Goal: Transaction & Acquisition: Purchase product/service

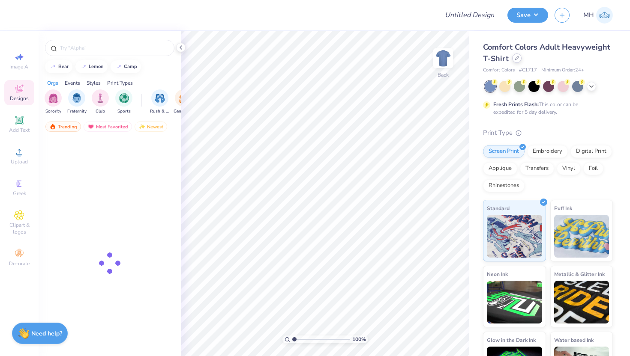
click at [515, 59] on icon at bounding box center [516, 58] width 4 height 4
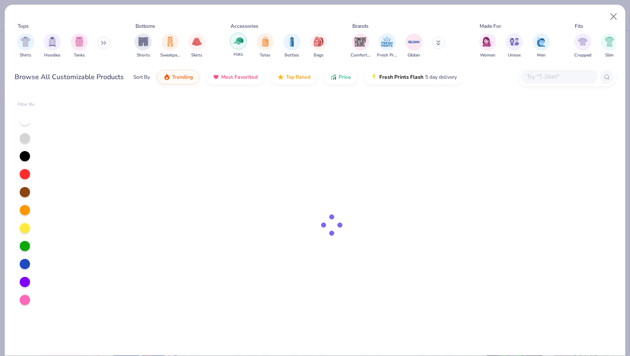
click at [238, 44] on img "filter for Hats" at bounding box center [238, 41] width 10 height 10
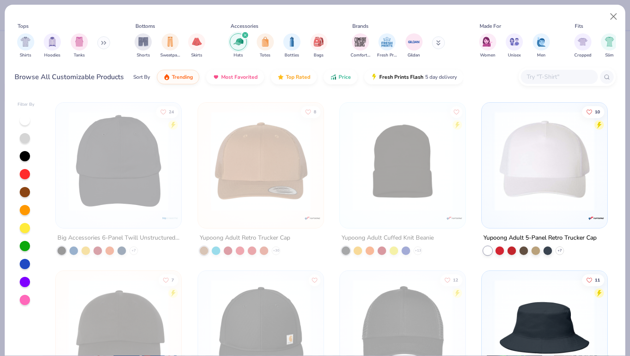
scroll to position [166, 0]
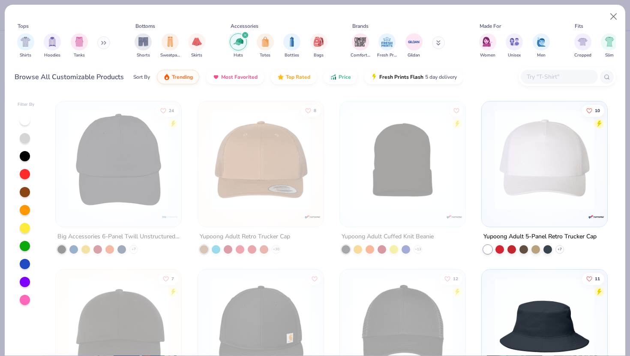
click at [560, 71] on div at bounding box center [558, 77] width 77 height 14
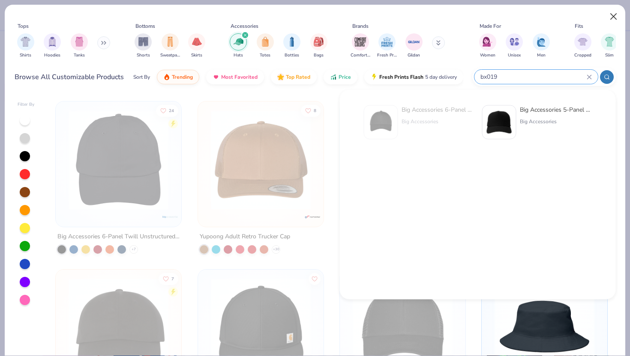
type input "bx019"
click at [610, 14] on button "Close" at bounding box center [613, 17] width 16 height 16
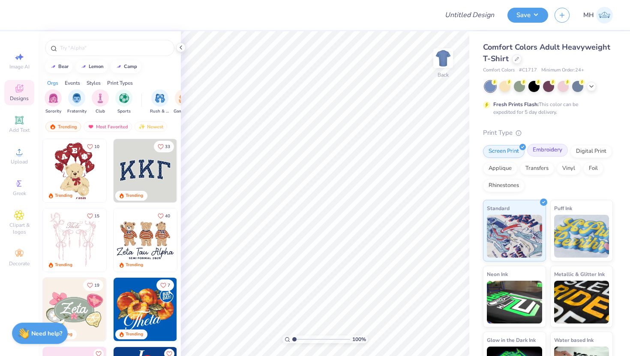
click at [533, 156] on div "Embroidery" at bounding box center [547, 150] width 41 height 13
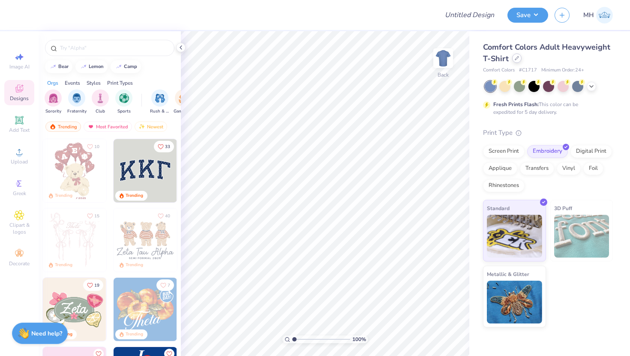
click at [512, 61] on div at bounding box center [516, 58] width 9 height 9
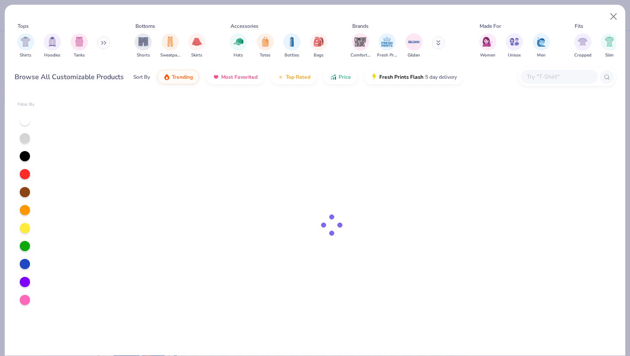
click at [526, 77] on input "text" at bounding box center [558, 77] width 66 height 10
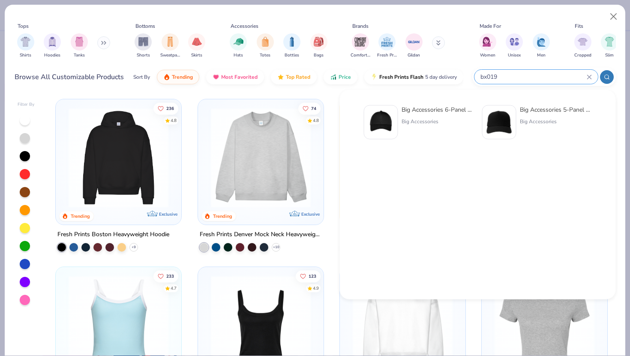
type input "bx019"
click at [453, 120] on div "Big Accessories" at bounding box center [437, 122] width 72 height 8
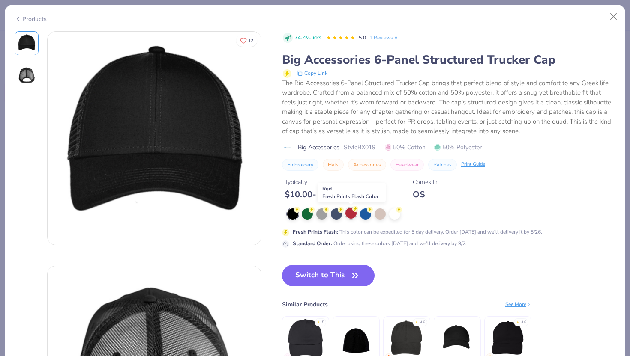
click at [352, 215] on div at bounding box center [350, 213] width 11 height 11
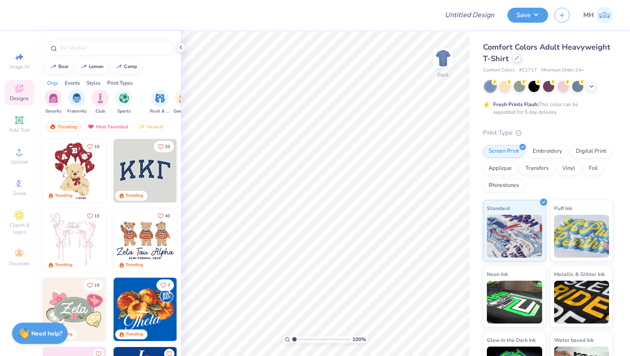
click at [518, 57] on div at bounding box center [516, 58] width 9 height 9
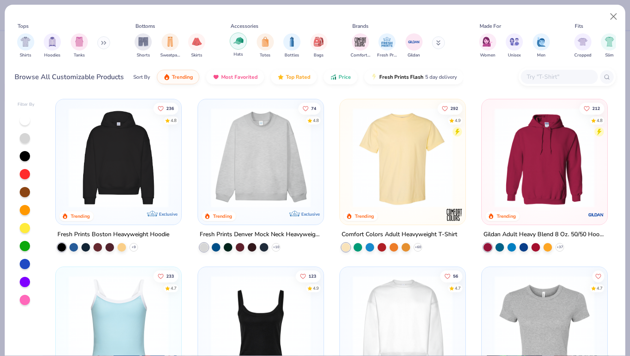
click at [244, 48] on div "Hats" at bounding box center [238, 45] width 17 height 25
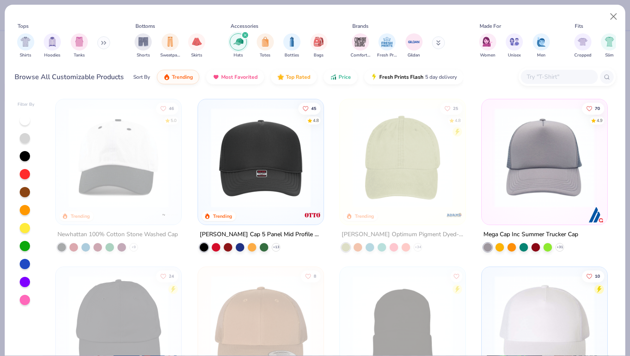
click at [236, 164] on img at bounding box center [260, 158] width 108 height 100
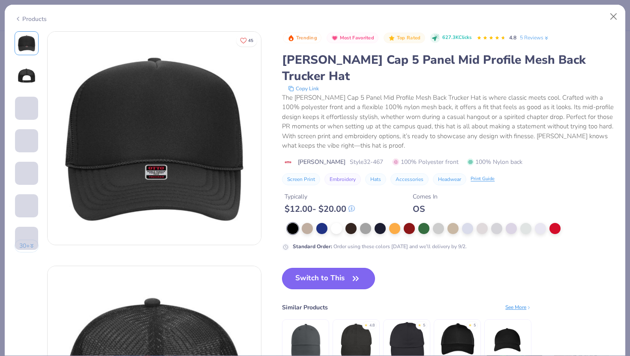
click at [307, 269] on button "Switch to This" at bounding box center [328, 278] width 93 height 21
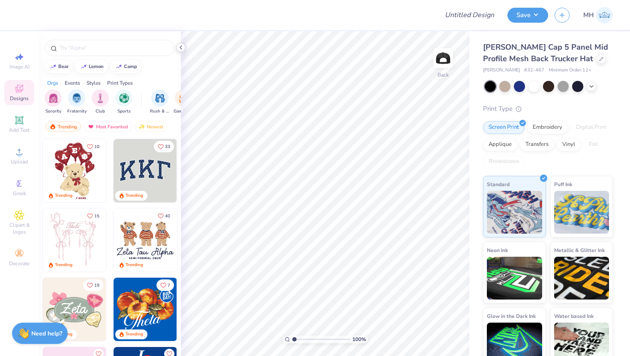
click at [179, 48] on icon at bounding box center [180, 47] width 7 height 7
